Goal: Find contact information: Find contact information

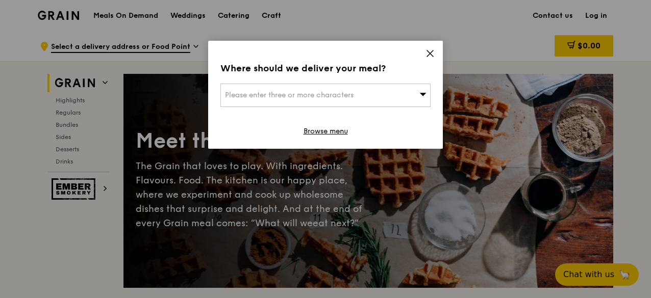
click at [429, 56] on icon at bounding box center [429, 53] width 9 height 9
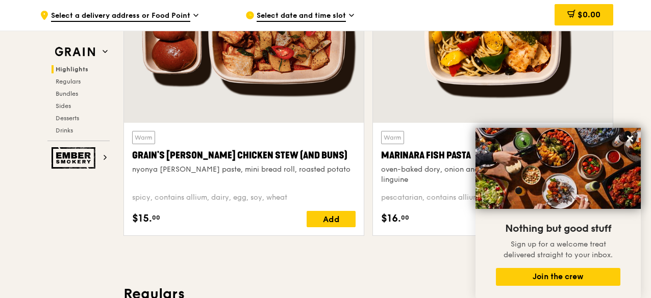
scroll to position [459, 0]
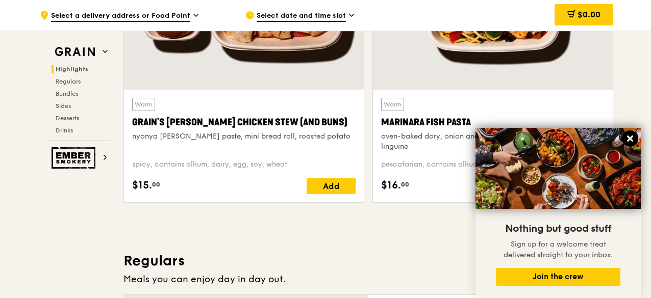
click at [625, 137] on icon at bounding box center [629, 138] width 9 height 9
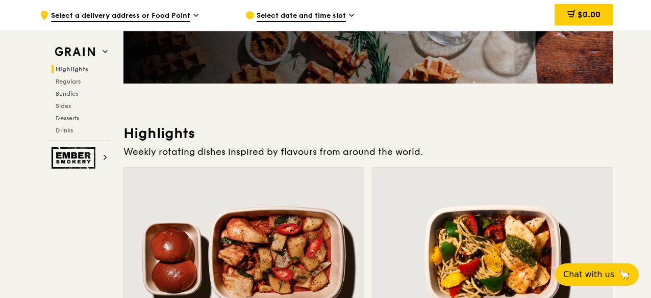
scroll to position [0, 0]
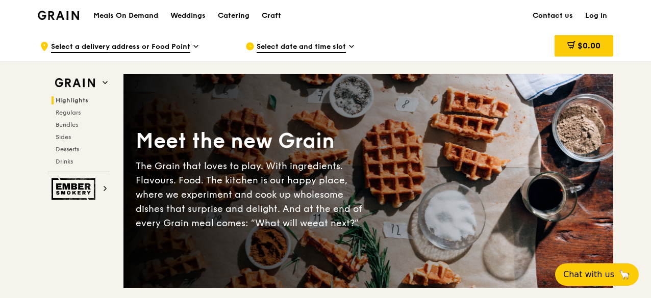
click at [552, 15] on link "Contact us" at bounding box center [553, 16] width 53 height 31
click at [539, 18] on link "Contact us" at bounding box center [553, 16] width 53 height 31
click at [419, 31] on div "Select date and time slot" at bounding box center [339, 46] width 189 height 31
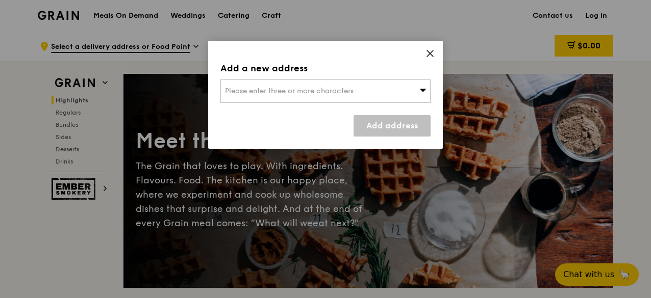
click at [428, 49] on icon at bounding box center [429, 53] width 9 height 9
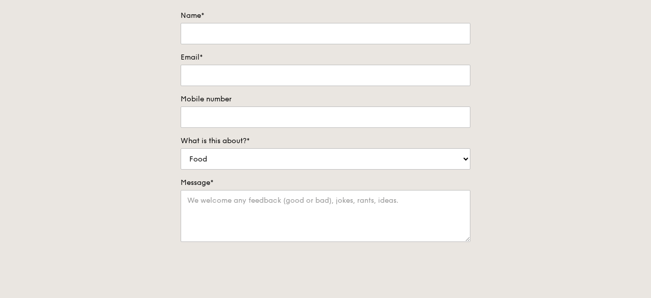
scroll to position [255, 0]
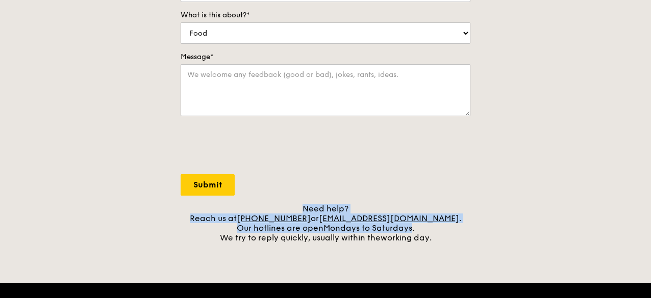
drag, startPoint x: 442, startPoint y: 211, endPoint x: 411, endPoint y: 225, distance: 33.8
click at [411, 225] on div "Need help? Reach us at [PHONE_NUMBER] or [EMAIL_ADDRESS][DOMAIN_NAME] . Our hot…" at bounding box center [326, 223] width 290 height 39
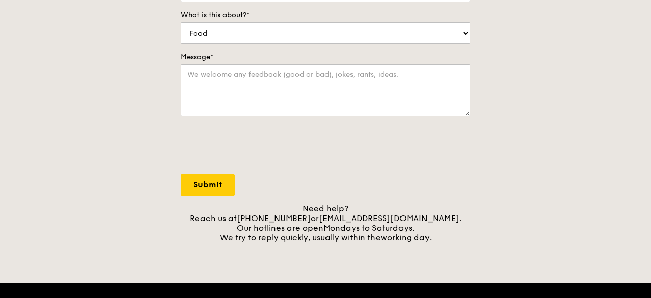
click at [479, 230] on div "Contact us We love hearing from our customers. Talk to us about anything. We ar…" at bounding box center [325, 29] width 651 height 427
drag, startPoint x: 439, startPoint y: 215, endPoint x: 357, endPoint y: 216, distance: 81.6
click at [334, 215] on div "Need help? Reach us at [PHONE_NUMBER] or [EMAIL_ADDRESS][DOMAIN_NAME] . Our hot…" at bounding box center [326, 223] width 290 height 39
click at [492, 236] on div "Contact us We love hearing from our customers. Talk to us about anything. We ar…" at bounding box center [325, 29] width 651 height 427
drag, startPoint x: 447, startPoint y: 217, endPoint x: 335, endPoint y: 214, distance: 111.8
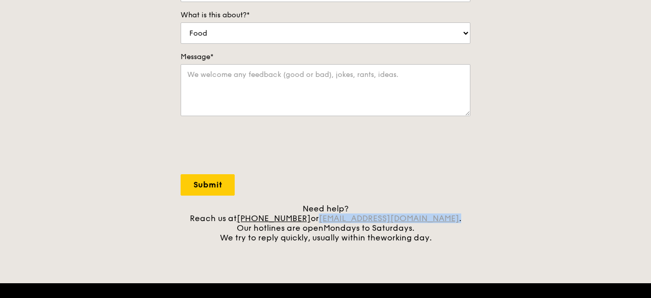
click at [335, 214] on div "Need help? Reach us at [PHONE_NUMBER] or [EMAIL_ADDRESS][DOMAIN_NAME] . Our hot…" at bounding box center [326, 223] width 290 height 39
copy div "[EMAIL_ADDRESS][DOMAIN_NAME] ."
click at [410, 161] on div at bounding box center [326, 147] width 290 height 40
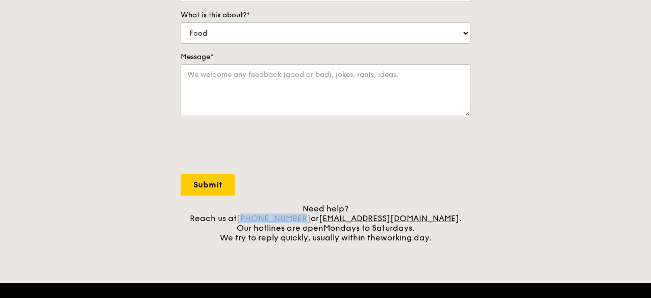
drag, startPoint x: 322, startPoint y: 215, endPoint x: 268, endPoint y: 220, distance: 54.3
click at [268, 220] on div "Need help? Reach us at [PHONE_NUMBER] or [EMAIL_ADDRESS][DOMAIN_NAME] . Our hot…" at bounding box center [326, 223] width 290 height 39
click at [268, 220] on link "[PHONE_NUMBER]" at bounding box center [274, 219] width 74 height 10
click at [330, 213] on div "Need help? Reach us at [PHONE_NUMBER] or [EMAIL_ADDRESS][DOMAIN_NAME] . Our hot…" at bounding box center [326, 223] width 290 height 39
drag, startPoint x: 322, startPoint y: 216, endPoint x: 266, endPoint y: 220, distance: 56.3
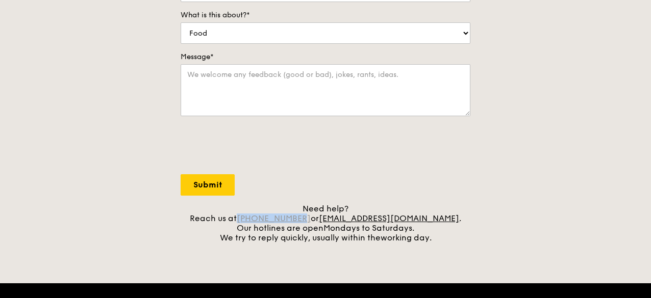
click at [266, 220] on div "Need help? Reach us at [PHONE_NUMBER] or [EMAIL_ADDRESS][DOMAIN_NAME] . Our hot…" at bounding box center [326, 223] width 290 height 39
copy link "[PHONE_NUMBER]"
